Goal: Transaction & Acquisition: Purchase product/service

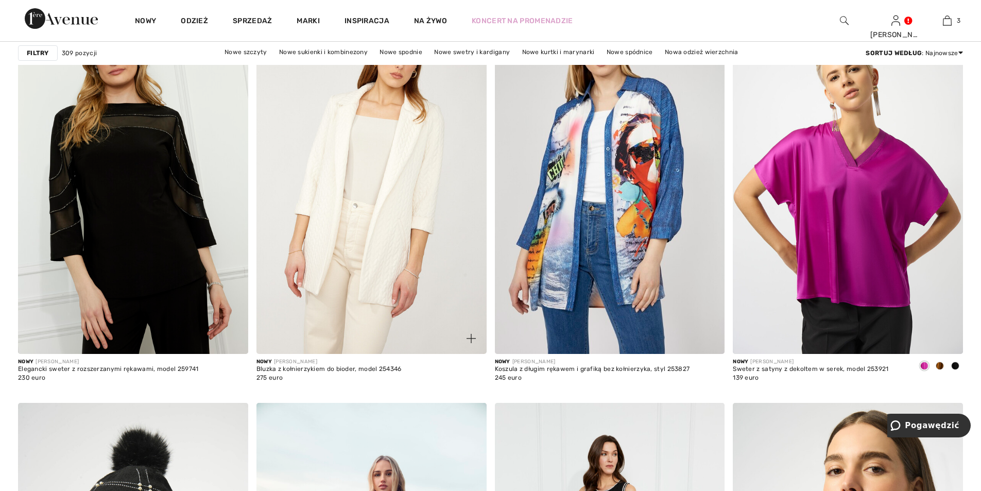
scroll to position [4070, 0]
click at [403, 228] on img at bounding box center [372, 181] width 230 height 345
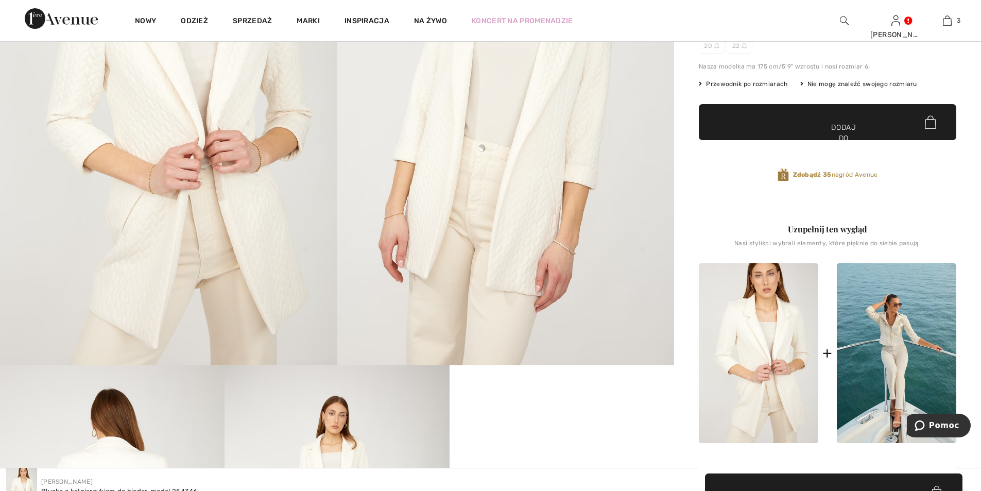
scroll to position [258, 0]
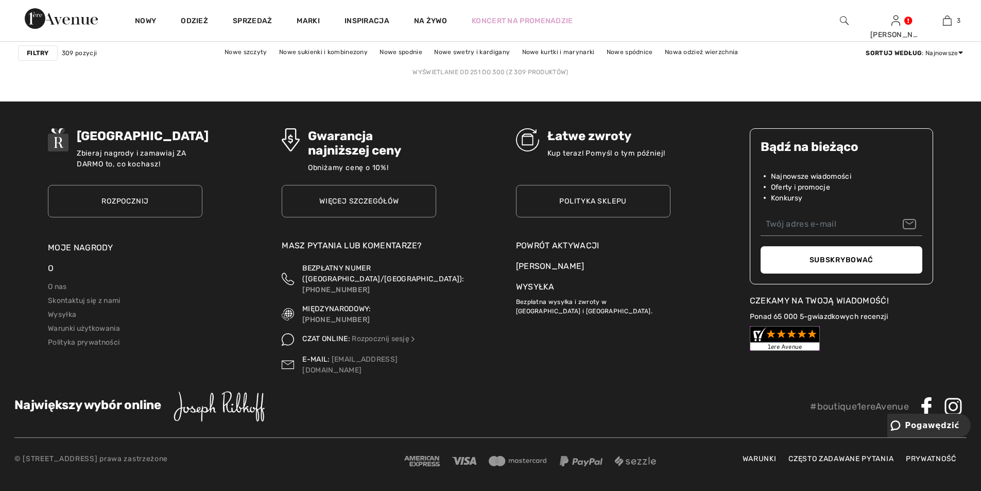
scroll to position [6065, 0]
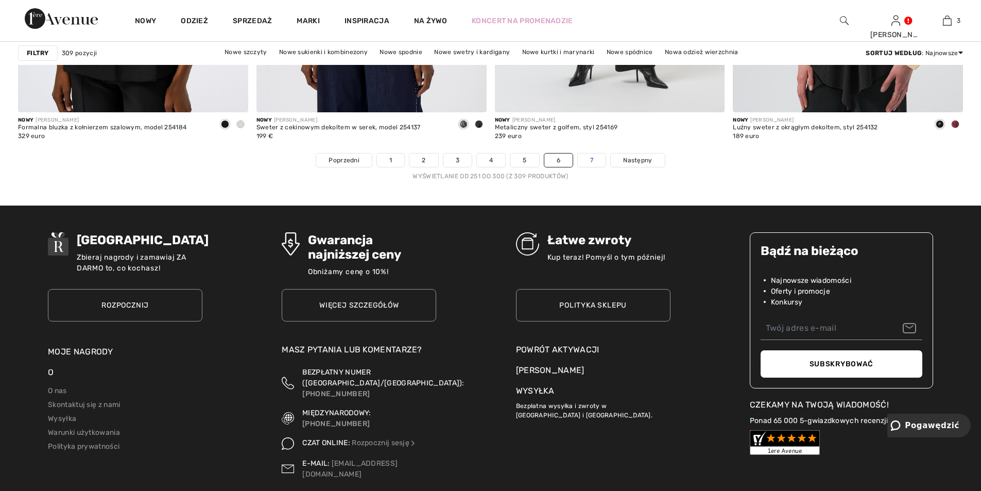
click at [606, 167] on link "7" at bounding box center [592, 160] width 28 height 13
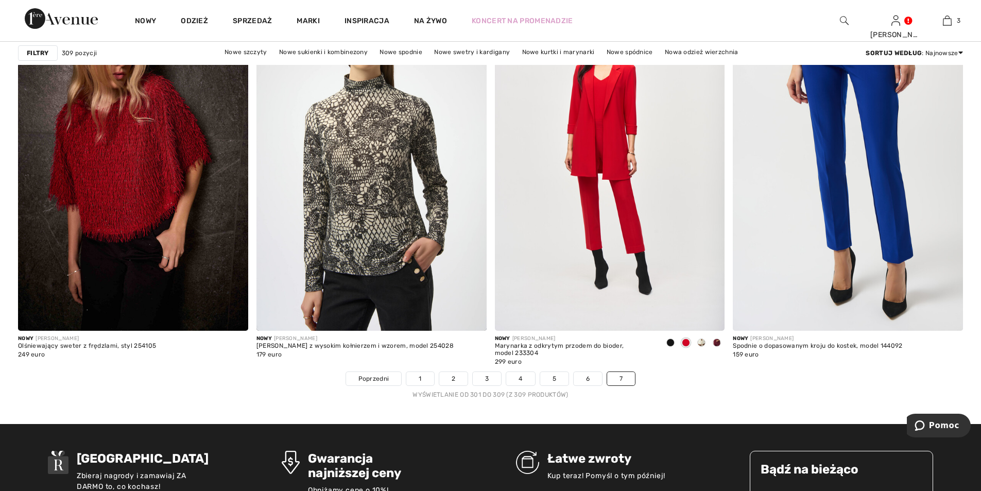
scroll to position [876, 0]
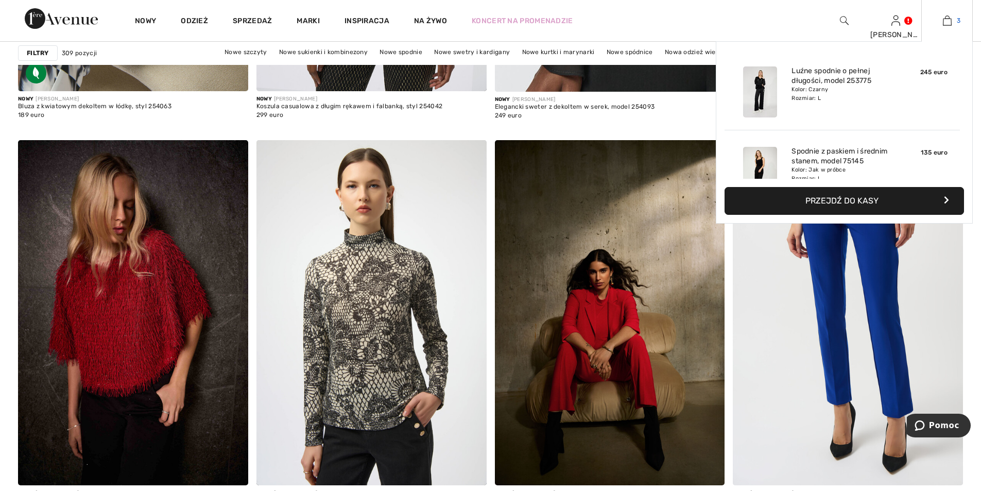
click at [944, 18] on img at bounding box center [947, 20] width 9 height 12
